Goal: Task Accomplishment & Management: Manage account settings

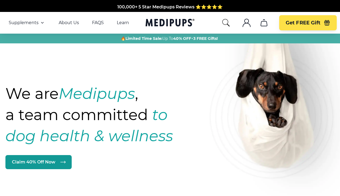
click at [246, 22] on icon ".cls-1{fill:none;stroke:currentColor;stroke-miterlimit:10;stroke-width:1.5px;}" at bounding box center [246, 22] width 9 height 9
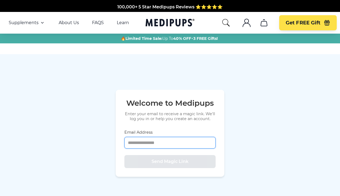
click at [147, 142] on input "Email Address" at bounding box center [169, 143] width 91 height 12
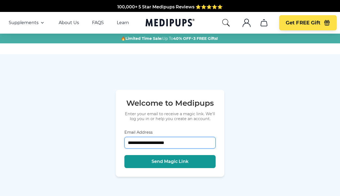
type input "**********"
click at [170, 162] on button "Send Magic Link" at bounding box center [169, 161] width 91 height 13
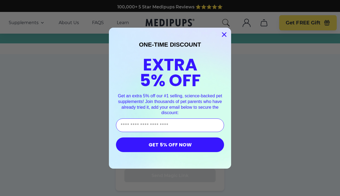
click at [224, 31] on circle "Close dialog" at bounding box center [224, 34] width 9 height 9
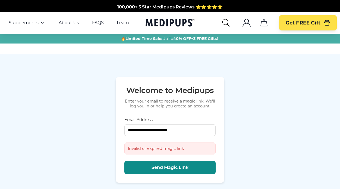
type input "**********"
click at [154, 166] on span "Send Magic Link" at bounding box center [170, 167] width 37 height 5
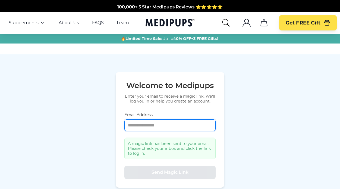
click at [152, 126] on input "Email Address" at bounding box center [169, 125] width 91 height 12
type input "**********"
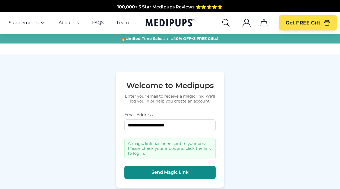
click at [151, 174] on button "Send Magic Link" at bounding box center [169, 172] width 91 height 13
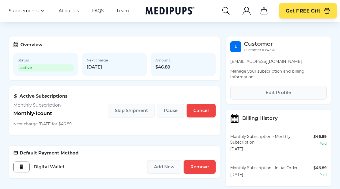
scroll to position [78, 0]
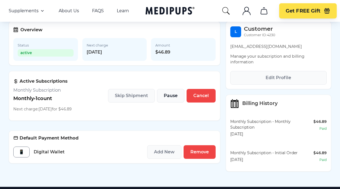
click at [175, 95] on span "Pause" at bounding box center [171, 95] width 14 height 5
click at [174, 96] on span "Pause" at bounding box center [171, 95] width 14 height 5
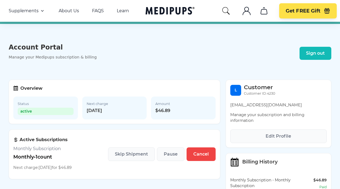
scroll to position [13, 0]
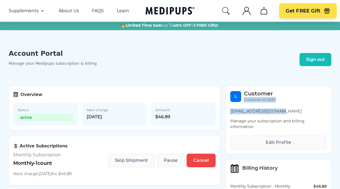
drag, startPoint x: 244, startPoint y: 99, endPoint x: 279, endPoint y: 113, distance: 37.9
click at [279, 113] on section "L Customer Customer ID: 4230 lisalopez471@yahoo.com Manage your subscription an…" at bounding box center [279, 120] width 106 height 68
copy section "Customer ID: 4230 lisalopez471@yahoo.com"
click at [160, 126] on section "Overview Status active Next charge 10/28/2025 Amount $46.89" at bounding box center [115, 108] width 212 height 44
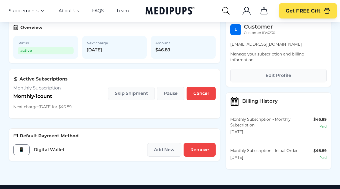
scroll to position [86, 0]
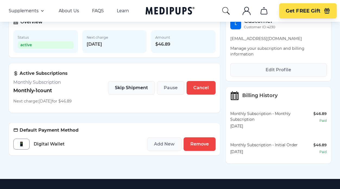
click at [134, 89] on span "Skip Shipment" at bounding box center [131, 87] width 33 height 5
click at [175, 87] on span "Pause" at bounding box center [171, 87] width 14 height 5
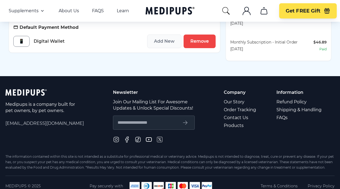
scroll to position [192, 0]
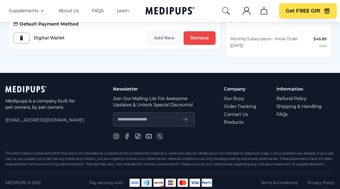
click at [243, 115] on link "Contact Us" at bounding box center [240, 114] width 33 height 8
